Goal: Transaction & Acquisition: Purchase product/service

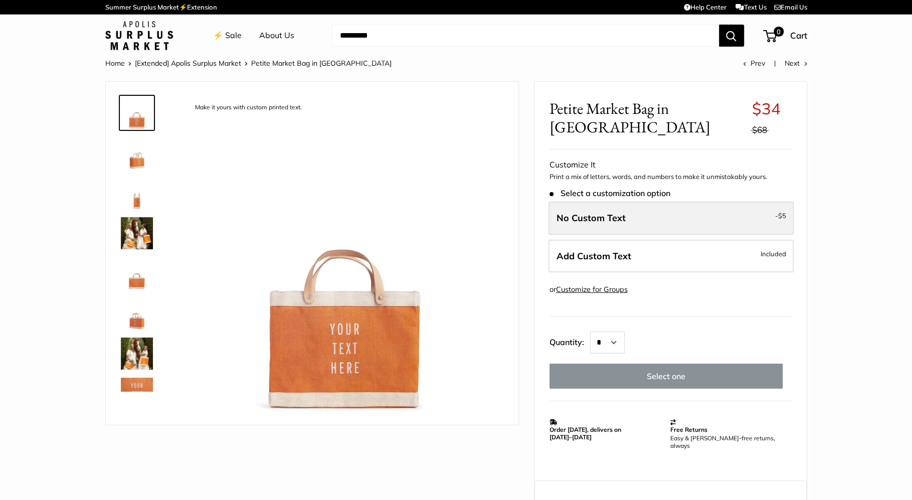
click at [667, 205] on label "No Custom Text - $5" at bounding box center [671, 218] width 245 height 33
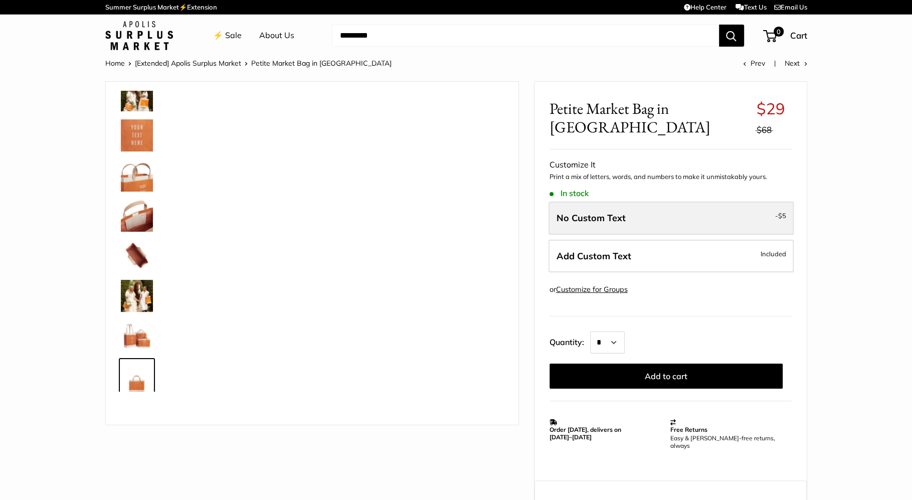
scroll to position [264, 0]
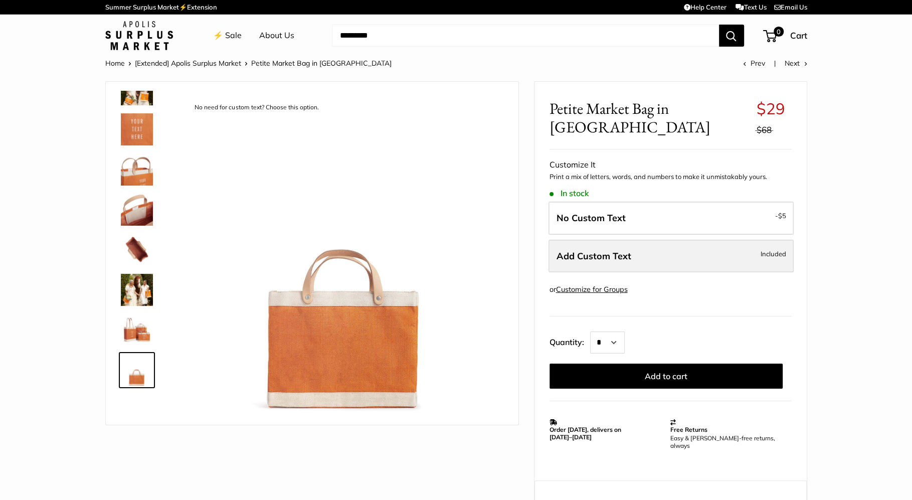
click at [629, 250] on span "Add Custom Text" at bounding box center [594, 256] width 75 height 12
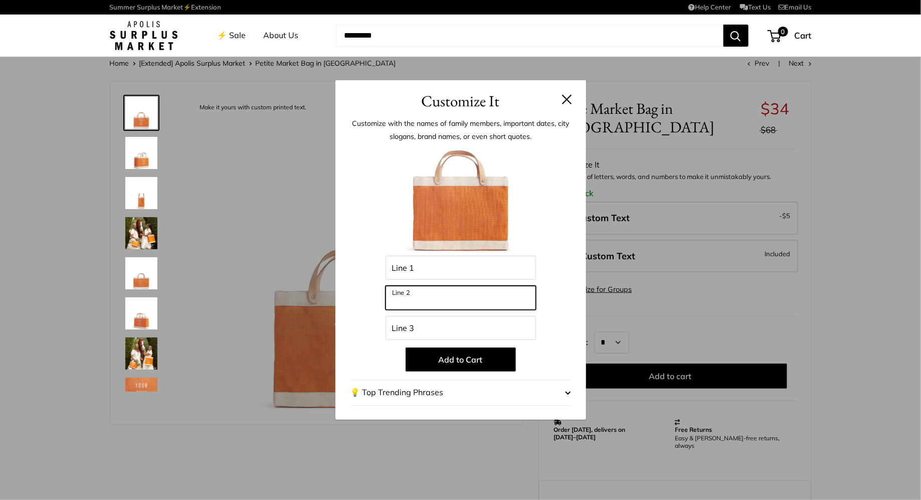
click at [467, 294] on input "Line 2" at bounding box center [461, 298] width 150 height 24
type input "****"
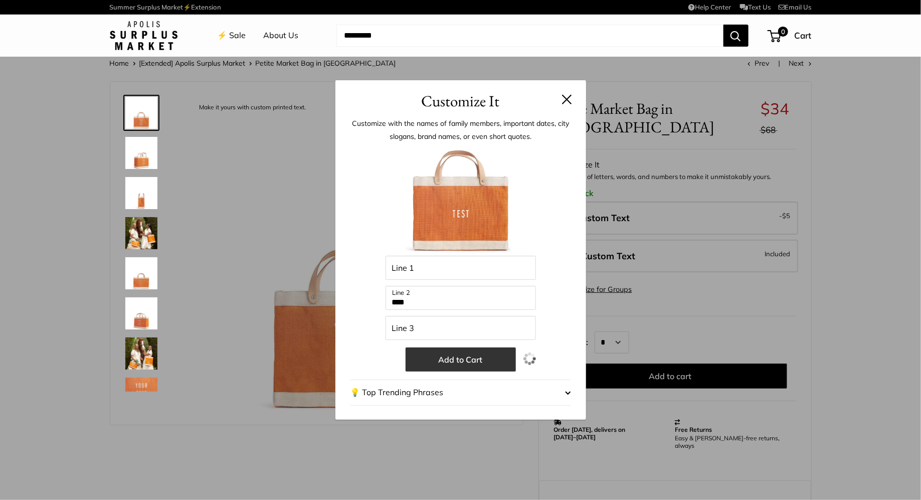
click at [441, 362] on button "Add to Cart" at bounding box center [461, 359] width 110 height 24
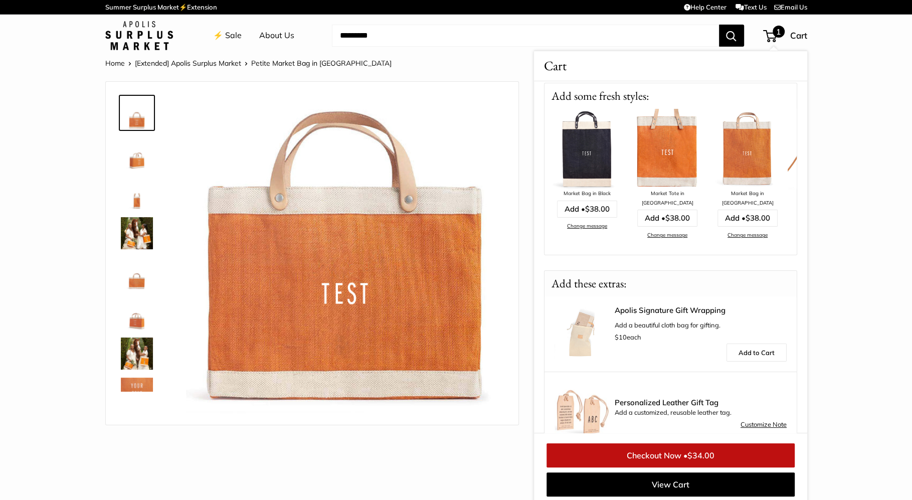
scroll to position [131, 0]
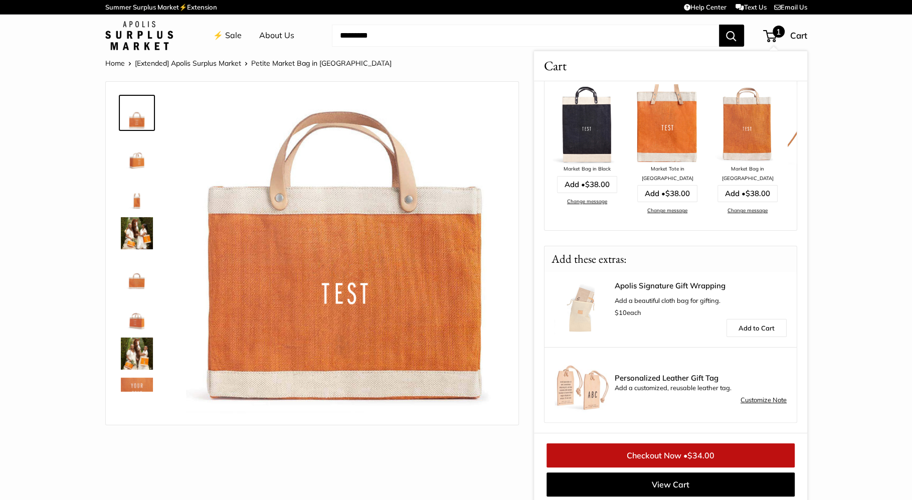
click at [727, 457] on link "Checkout Now • $34.00" at bounding box center [671, 455] width 248 height 24
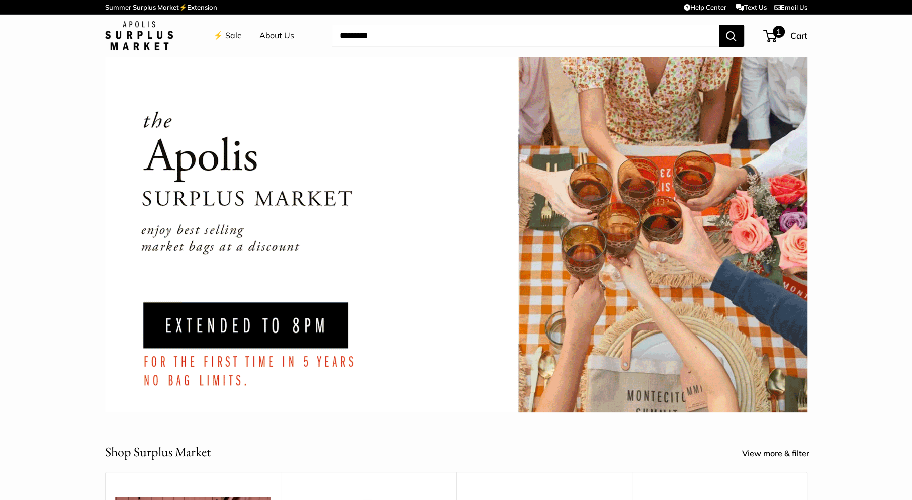
click at [786, 38] on div "1 Cart" at bounding box center [785, 36] width 43 height 16
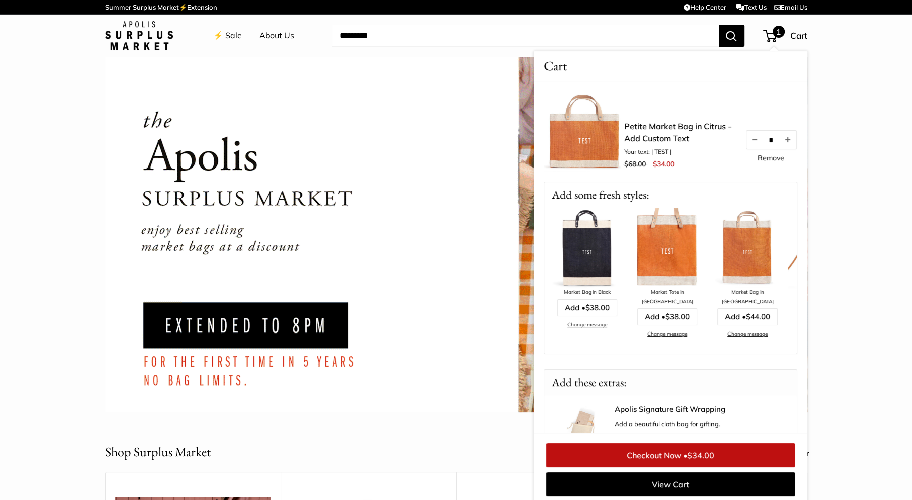
click at [766, 159] on link "Remove" at bounding box center [771, 157] width 27 height 7
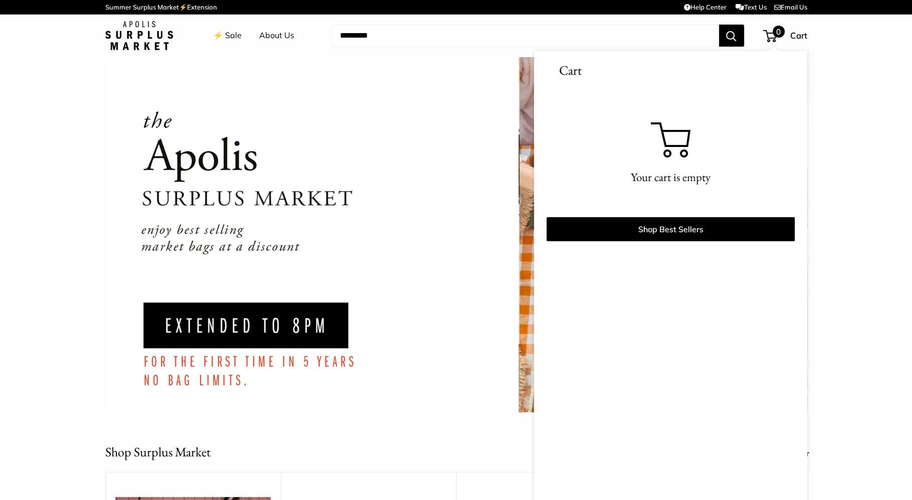
click at [220, 35] on link "⚡️ Sale" at bounding box center [227, 35] width 29 height 15
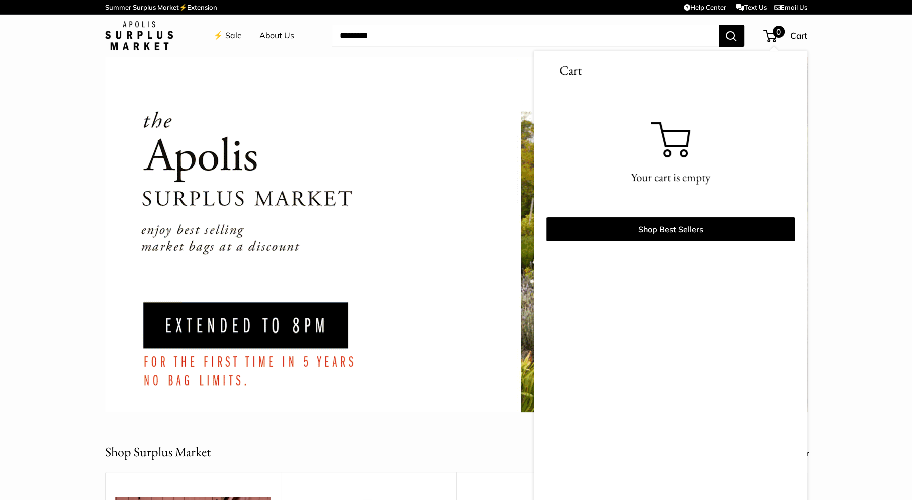
scroll to position [4, 0]
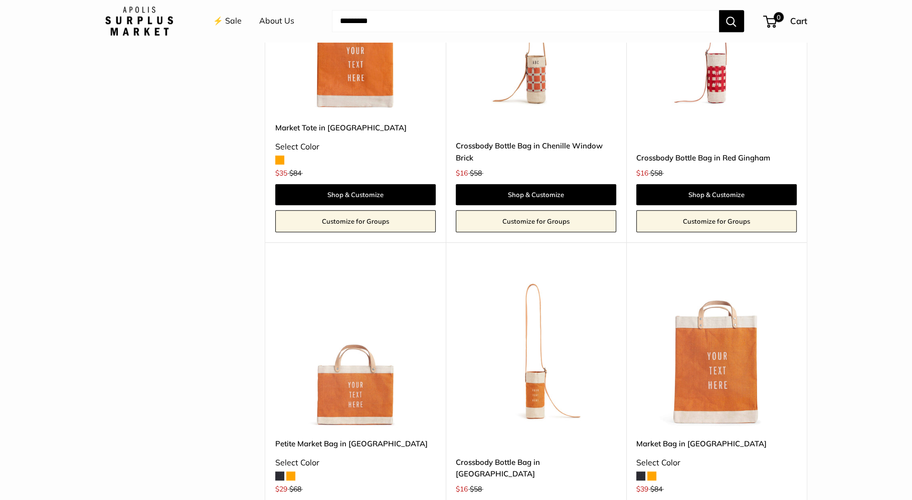
scroll to position [649, 0]
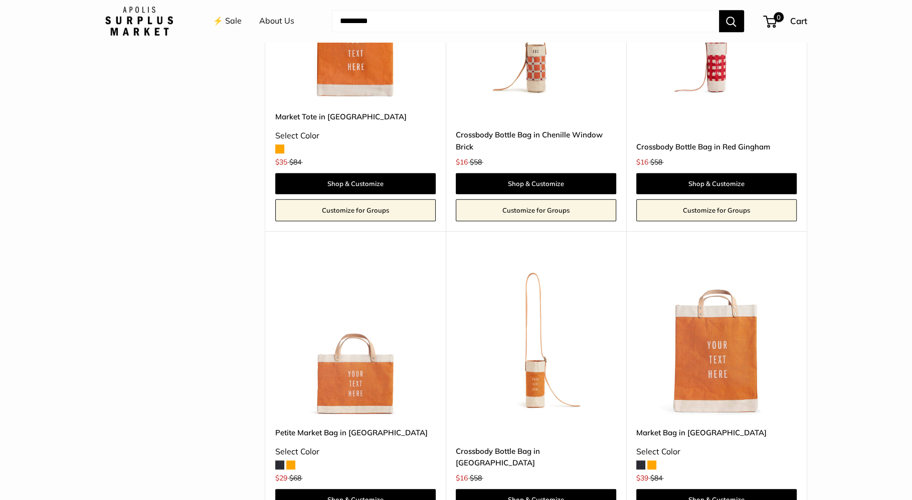
click at [0, 0] on img at bounding box center [0, 0] width 0 height 0
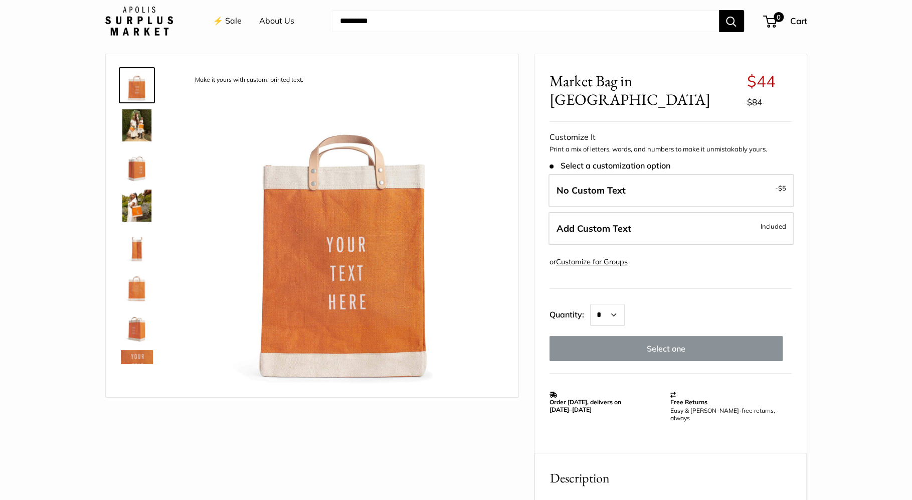
scroll to position [29, 0]
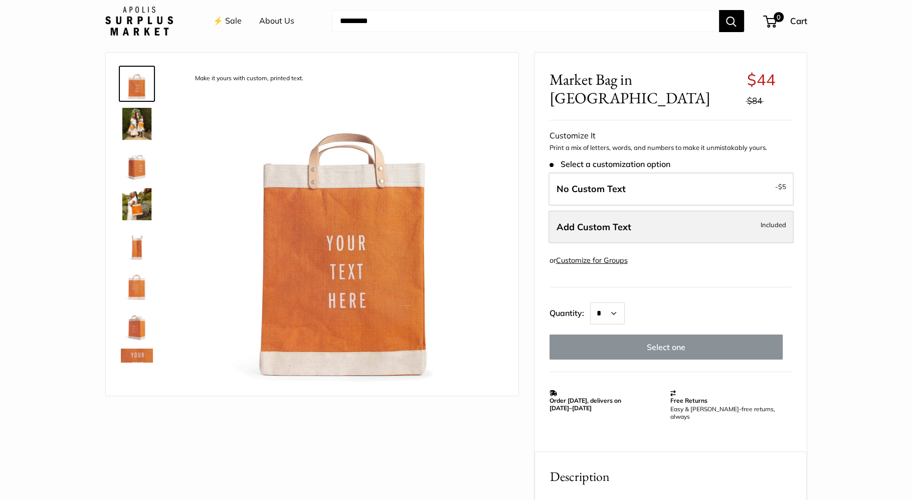
click at [616, 221] on span "Add Custom Text" at bounding box center [594, 227] width 75 height 12
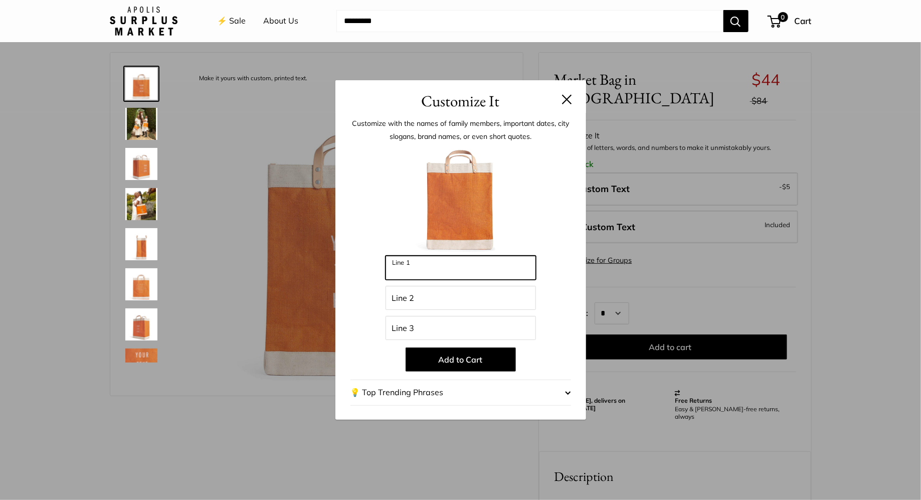
click at [443, 271] on input "Line 1" at bounding box center [461, 268] width 150 height 24
type input "***"
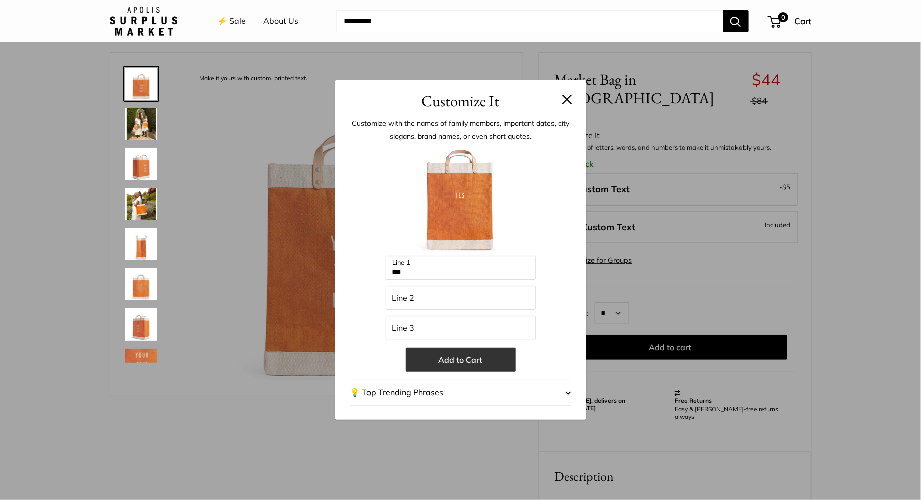
click at [455, 362] on button "Add to Cart" at bounding box center [461, 359] width 110 height 24
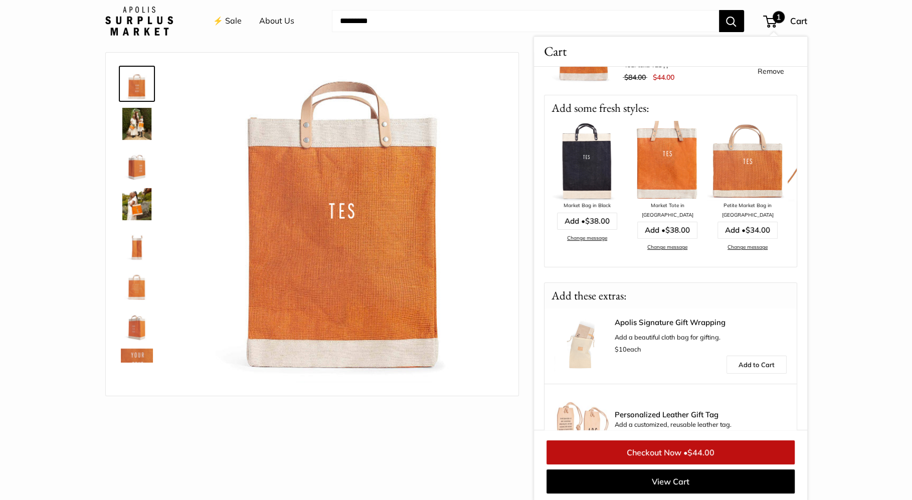
scroll to position [62, 0]
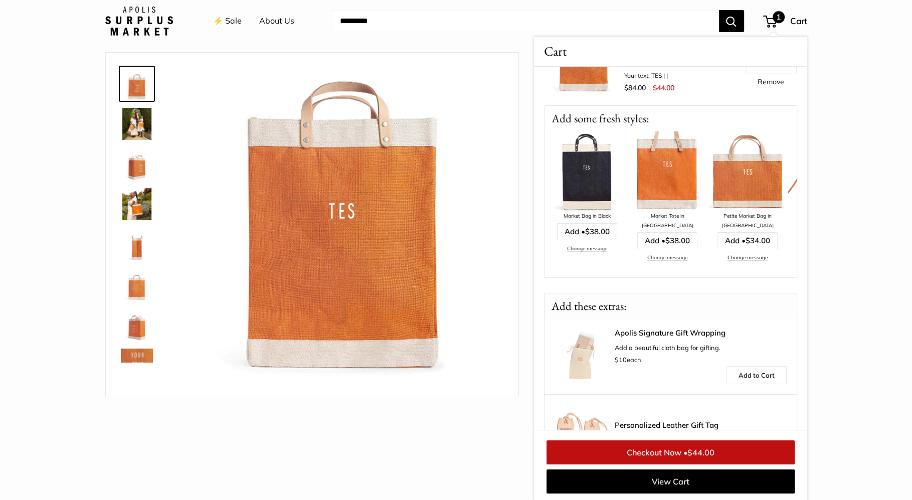
click at [664, 453] on link "Checkout Now • $44.00" at bounding box center [671, 452] width 248 height 24
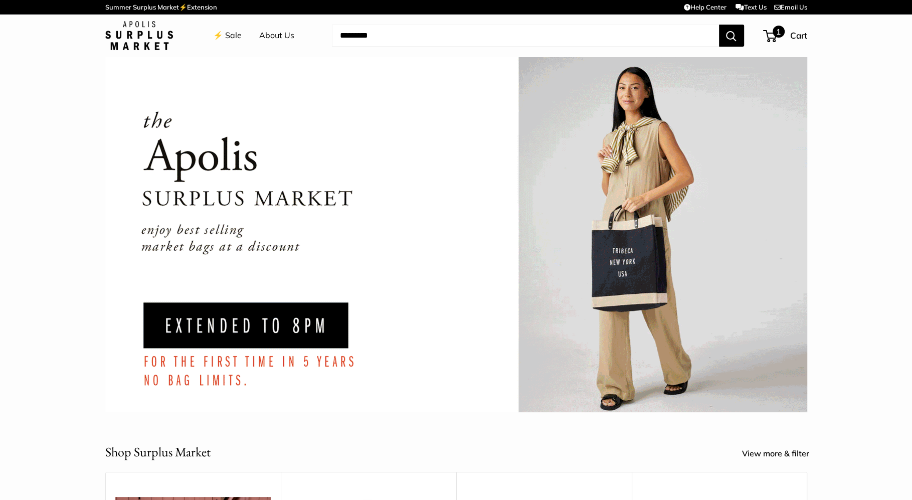
click at [779, 32] on span "1" at bounding box center [779, 32] width 12 height 12
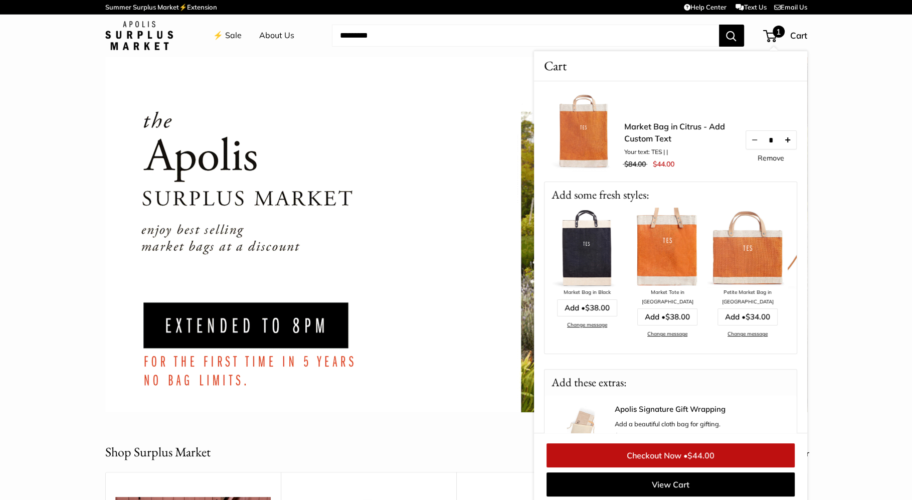
click at [781, 140] on button "Increase quantity by 1" at bounding box center [787, 140] width 17 height 18
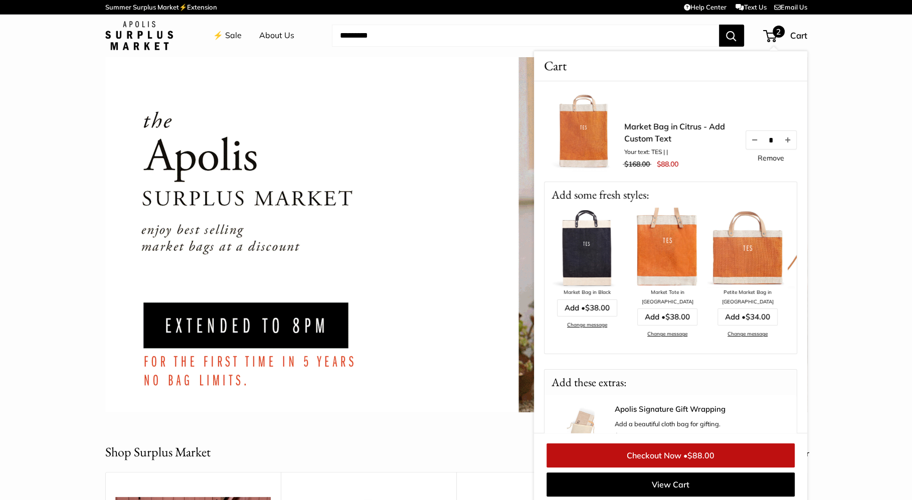
click at [673, 451] on link "Checkout Now • $88.00" at bounding box center [671, 455] width 248 height 24
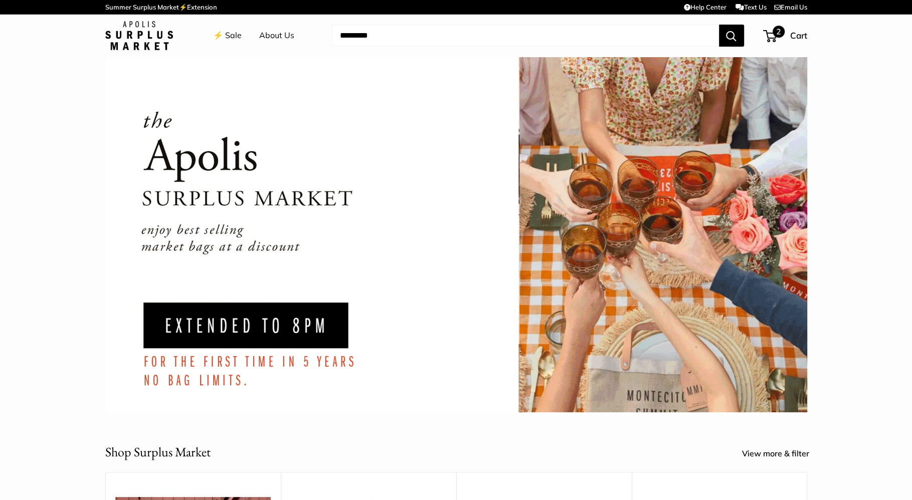
click at [789, 39] on div "2 Cart" at bounding box center [785, 36] width 43 height 16
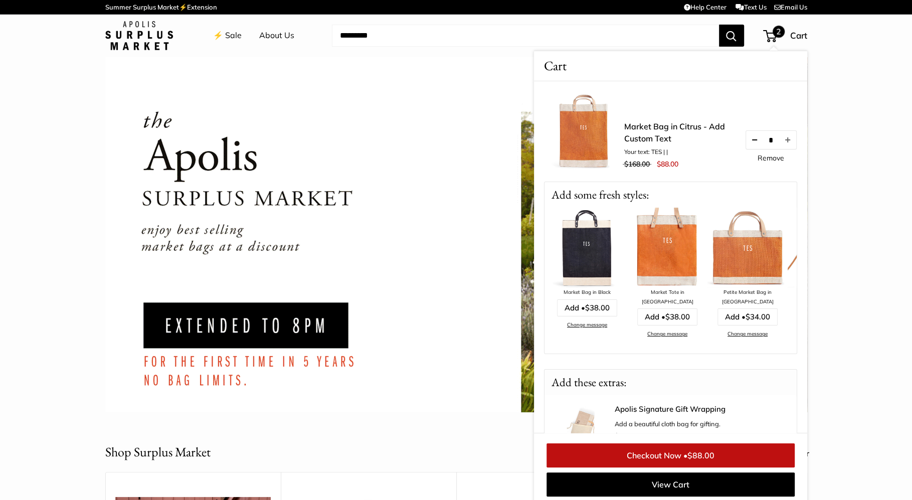
click at [746, 135] on button "Decrease quantity by 1" at bounding box center [754, 140] width 17 height 18
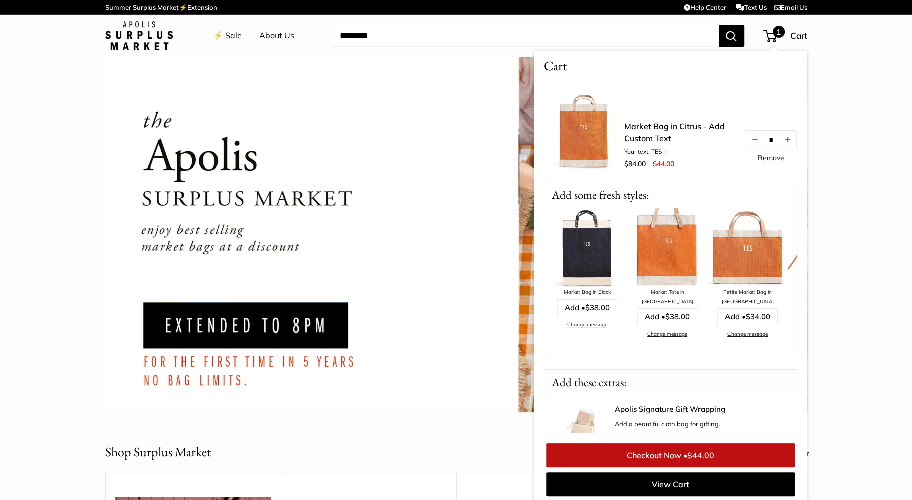
click at [719, 460] on link "Checkout Now • $44.00" at bounding box center [671, 455] width 248 height 24
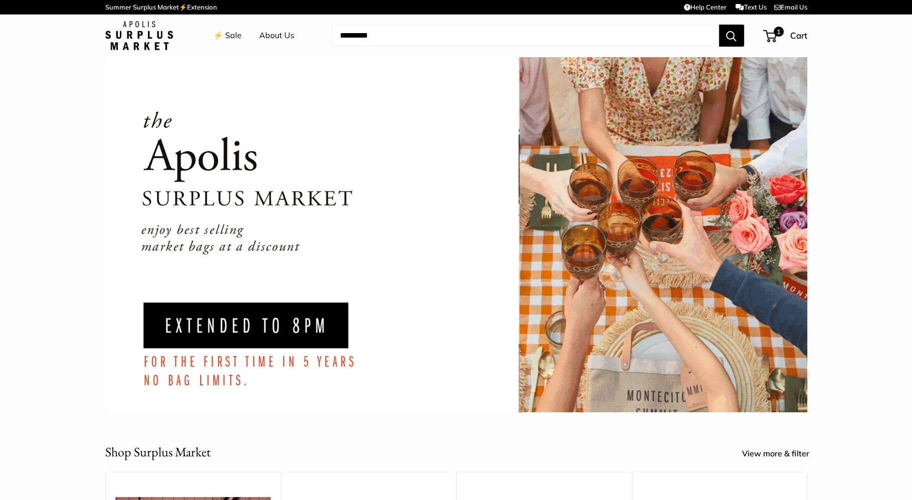
click at [223, 38] on link "⚡️ Sale" at bounding box center [227, 35] width 29 height 15
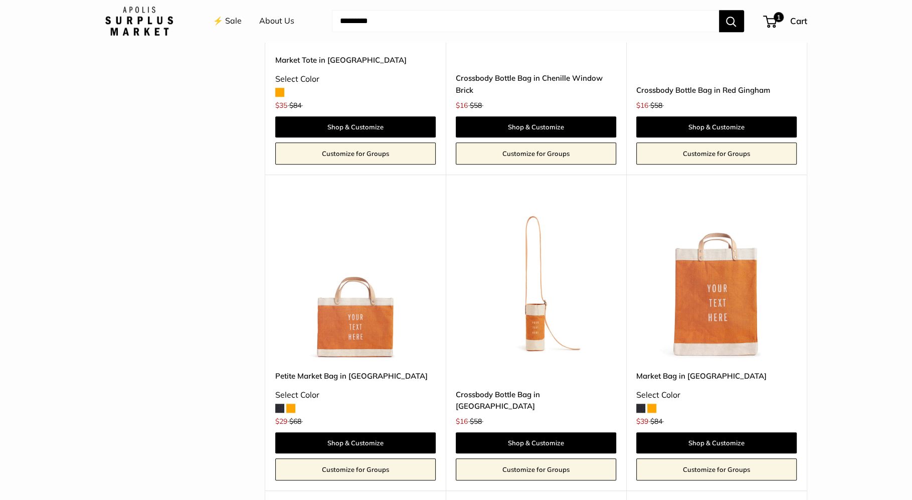
scroll to position [709, 0]
